Goal: Task Accomplishment & Management: Use online tool/utility

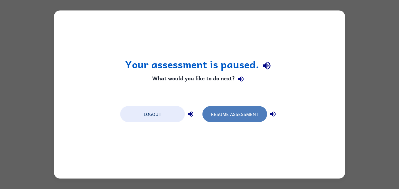
click at [239, 112] on button "Resume Assessment" at bounding box center [234, 114] width 65 height 16
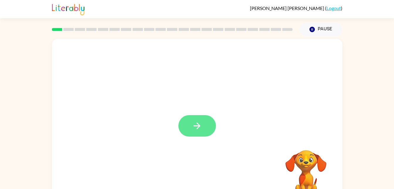
click at [194, 129] on icon "button" at bounding box center [197, 125] width 10 height 10
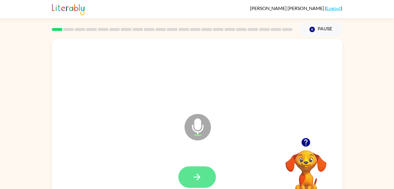
click at [199, 178] on icon "button" at bounding box center [197, 176] width 7 height 7
click at [204, 174] on button "button" at bounding box center [198, 176] width 38 height 21
click at [193, 186] on button "button" at bounding box center [198, 176] width 38 height 21
click at [196, 179] on icon "button" at bounding box center [197, 176] width 10 height 10
click at [193, 178] on icon "button" at bounding box center [197, 176] width 10 height 10
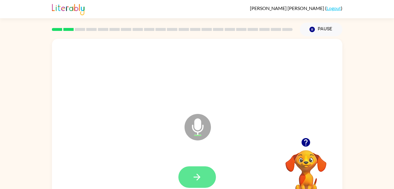
click at [191, 181] on button "button" at bounding box center [198, 176] width 38 height 21
click at [195, 185] on button "button" at bounding box center [198, 176] width 38 height 21
click at [200, 173] on icon "button" at bounding box center [197, 176] width 10 height 10
click at [202, 169] on button "button" at bounding box center [198, 176] width 38 height 21
click at [200, 180] on icon "button" at bounding box center [197, 176] width 10 height 10
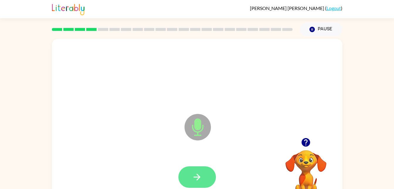
click at [200, 175] on icon "button" at bounding box center [197, 176] width 10 height 10
click at [199, 172] on icon "button" at bounding box center [197, 176] width 10 height 10
click at [191, 183] on button "button" at bounding box center [198, 176] width 38 height 21
click at [191, 177] on button "button" at bounding box center [198, 176] width 38 height 21
click at [203, 179] on button "button" at bounding box center [198, 176] width 38 height 21
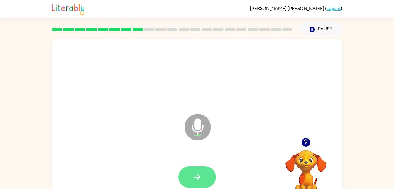
click at [191, 177] on button "button" at bounding box center [198, 176] width 38 height 21
click at [203, 182] on button "button" at bounding box center [198, 176] width 38 height 21
click at [192, 173] on button "button" at bounding box center [198, 176] width 38 height 21
click at [201, 172] on icon "button" at bounding box center [197, 176] width 10 height 10
click at [199, 174] on icon "button" at bounding box center [197, 176] width 10 height 10
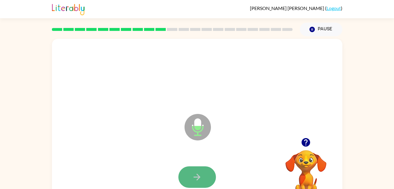
click at [196, 176] on icon "button" at bounding box center [197, 176] width 10 height 10
click at [197, 177] on icon "button" at bounding box center [197, 176] width 7 height 7
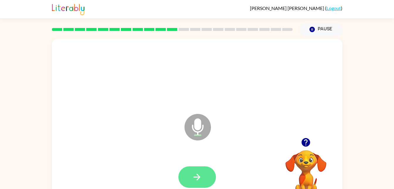
click at [200, 179] on icon "button" at bounding box center [197, 176] width 10 height 10
click at [197, 181] on icon "button" at bounding box center [197, 176] width 10 height 10
click at [194, 178] on icon "button" at bounding box center [197, 176] width 10 height 10
click at [201, 174] on icon "button" at bounding box center [197, 176] width 10 height 10
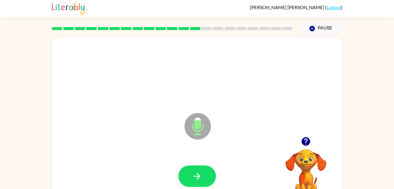
scroll to position [4, 0]
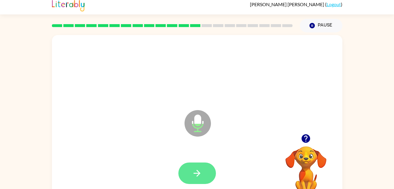
click at [202, 175] on icon "button" at bounding box center [197, 173] width 10 height 10
click at [199, 173] on icon "button" at bounding box center [197, 172] width 7 height 7
click at [193, 174] on icon "button" at bounding box center [197, 173] width 10 height 10
click at [198, 177] on icon "button" at bounding box center [197, 173] width 10 height 10
click at [203, 168] on button "button" at bounding box center [198, 172] width 38 height 21
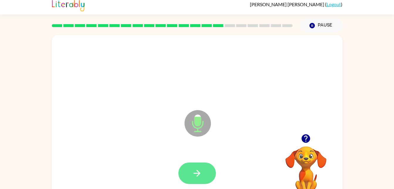
click at [198, 170] on icon "button" at bounding box center [197, 173] width 10 height 10
click at [189, 169] on button "button" at bounding box center [198, 172] width 38 height 21
click at [196, 177] on icon "button" at bounding box center [197, 173] width 10 height 10
click at [200, 177] on icon "button" at bounding box center [197, 173] width 10 height 10
click at [204, 169] on button "button" at bounding box center [198, 172] width 38 height 21
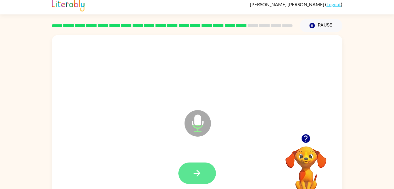
click at [198, 172] on icon "button" at bounding box center [197, 173] width 10 height 10
click at [200, 176] on icon "button" at bounding box center [197, 173] width 10 height 10
click at [200, 172] on icon "button" at bounding box center [197, 173] width 10 height 10
click at [193, 169] on icon "button" at bounding box center [197, 173] width 10 height 10
click at [203, 172] on button "button" at bounding box center [198, 172] width 38 height 21
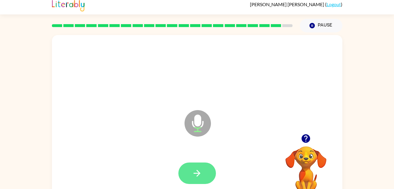
click at [193, 170] on icon "button" at bounding box center [197, 173] width 10 height 10
click at [202, 171] on icon "button" at bounding box center [197, 173] width 10 height 10
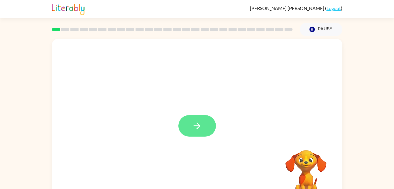
click at [198, 124] on icon "button" at bounding box center [197, 125] width 10 height 10
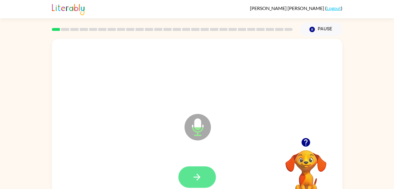
click at [205, 174] on button "button" at bounding box center [198, 176] width 38 height 21
click at [201, 176] on icon "button" at bounding box center [197, 176] width 10 height 10
click at [189, 166] on button "button" at bounding box center [198, 176] width 38 height 21
click at [190, 169] on button "button" at bounding box center [198, 176] width 38 height 21
click at [192, 176] on icon "button" at bounding box center [197, 176] width 10 height 10
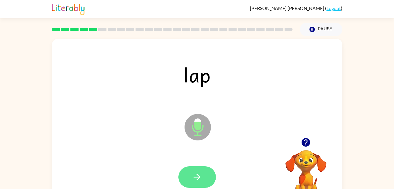
click at [199, 169] on button "button" at bounding box center [198, 176] width 38 height 21
click at [200, 173] on icon "button" at bounding box center [197, 176] width 10 height 10
click at [189, 176] on button "button" at bounding box center [198, 176] width 38 height 21
click at [193, 175] on icon "button" at bounding box center [197, 176] width 10 height 10
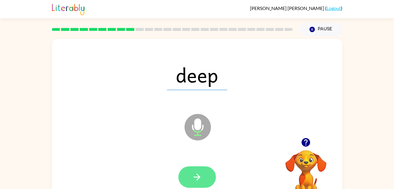
click at [197, 176] on icon "button" at bounding box center [197, 176] width 7 height 7
click at [216, 175] on button "button" at bounding box center [198, 176] width 38 height 21
click at [197, 172] on icon "button" at bounding box center [197, 176] width 10 height 10
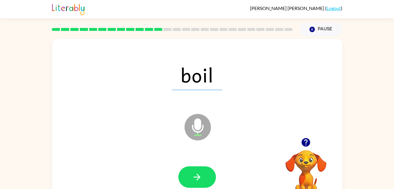
scroll to position [0, 0]
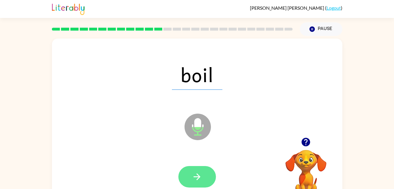
click at [195, 178] on icon "button" at bounding box center [197, 176] width 10 height 10
click at [188, 184] on button "button" at bounding box center [198, 176] width 38 height 21
click at [203, 176] on button "button" at bounding box center [198, 176] width 38 height 21
click at [193, 172] on icon "button" at bounding box center [197, 176] width 10 height 10
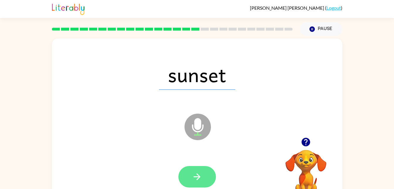
click at [191, 176] on button "button" at bounding box center [198, 176] width 38 height 21
click at [199, 182] on button "button" at bounding box center [198, 176] width 38 height 21
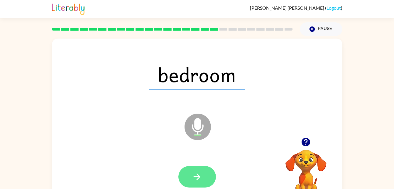
click at [195, 179] on icon "button" at bounding box center [197, 176] width 10 height 10
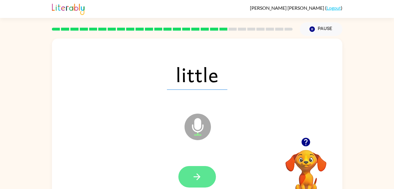
click at [194, 179] on icon "button" at bounding box center [197, 176] width 10 height 10
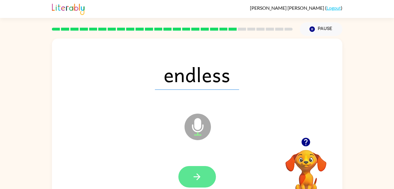
click at [200, 177] on icon "button" at bounding box center [197, 176] width 10 height 10
click at [196, 180] on icon "button" at bounding box center [197, 176] width 10 height 10
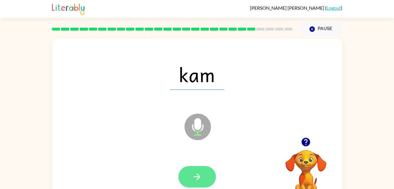
click at [191, 179] on button "button" at bounding box center [198, 176] width 38 height 21
click at [194, 180] on icon "button" at bounding box center [197, 176] width 10 height 10
click at [203, 176] on button "button" at bounding box center [198, 176] width 38 height 21
click at [189, 179] on button "button" at bounding box center [198, 176] width 38 height 21
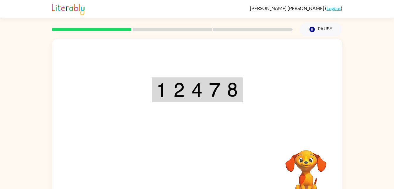
click at [194, 170] on div "Your browser must support playing .mp4 files to use Literably. Please try using…" at bounding box center [197, 123] width 291 height 168
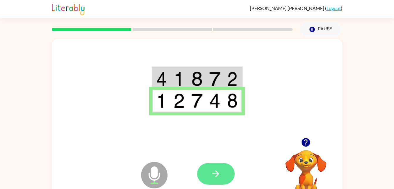
click at [209, 169] on button "button" at bounding box center [216, 173] width 38 height 21
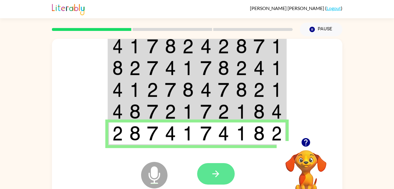
click at [217, 171] on icon "button" at bounding box center [216, 173] width 7 height 7
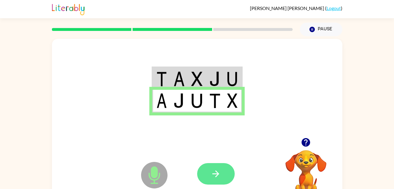
click at [206, 174] on button "button" at bounding box center [216, 173] width 38 height 21
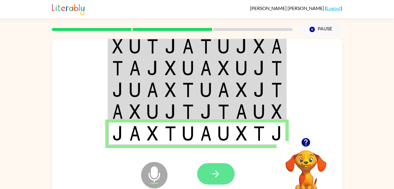
click at [208, 173] on button "button" at bounding box center [216, 173] width 38 height 21
